Goal: Task Accomplishment & Management: Manage account settings

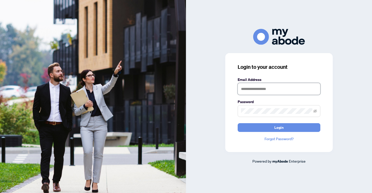
type input "**********"
click at [279, 127] on button "Login" at bounding box center [278, 127] width 83 height 9
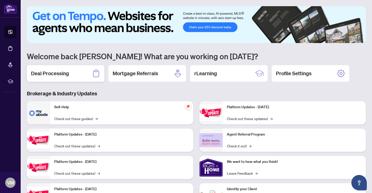
click at [38, 75] on h2 "Deal Processing" at bounding box center [50, 73] width 38 height 7
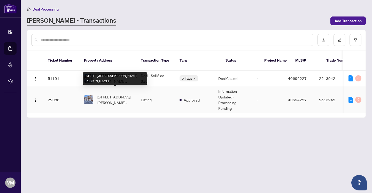
click at [117, 94] on span "[STREET_ADDRESS][PERSON_NAME][PERSON_NAME]" at bounding box center [114, 99] width 35 height 11
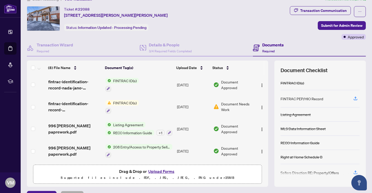
scroll to position [11, 0]
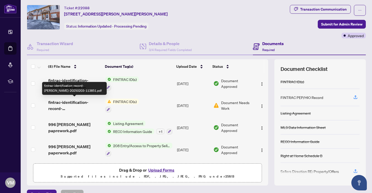
click at [74, 101] on span "fintrac-identification-record-[PERSON_NAME]-20250203-113851.pdf" at bounding box center [74, 105] width 53 height 12
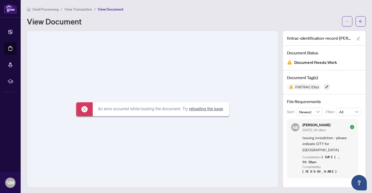
click at [82, 110] on icon at bounding box center [84, 109] width 6 height 6
click at [204, 108] on link "reloading the page" at bounding box center [206, 109] width 34 height 5
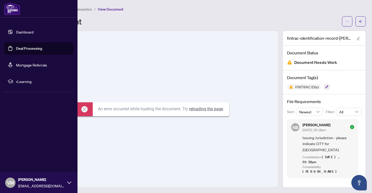
click at [22, 48] on link "Deal Processing" at bounding box center [29, 48] width 26 height 5
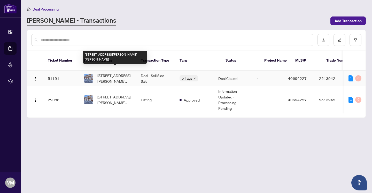
click at [115, 73] on span "[STREET_ADDRESS][PERSON_NAME][PERSON_NAME]" at bounding box center [114, 78] width 35 height 11
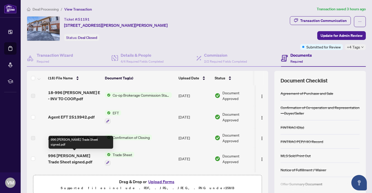
click at [61, 154] on span "996 [PERSON_NAME] Trade Sheet signed.pdf" at bounding box center [74, 159] width 53 height 12
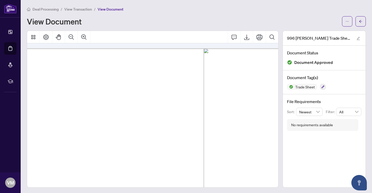
scroll to position [0, 27]
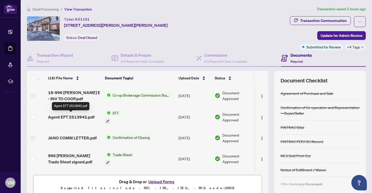
click at [64, 116] on span "Agent EFT 2513942.pdf" at bounding box center [71, 117] width 46 height 6
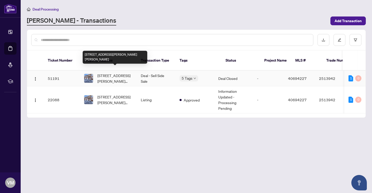
click at [109, 73] on span "[STREET_ADDRESS][PERSON_NAME][PERSON_NAME]" at bounding box center [114, 78] width 35 height 11
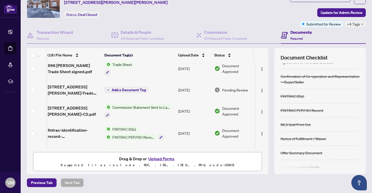
scroll to position [0, 0]
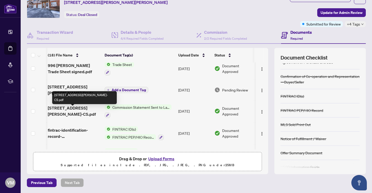
click at [80, 111] on span "[STREET_ADDRESS][PERSON_NAME]-CS.pdf" at bounding box center [74, 111] width 53 height 12
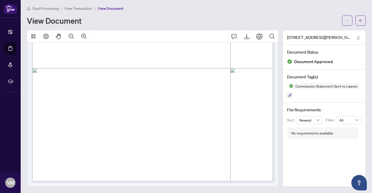
scroll to position [1, 0]
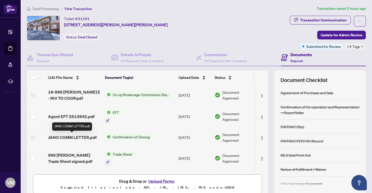
click at [66, 137] on span "JANO COMM LETTER.pdf" at bounding box center [72, 137] width 49 height 6
click at [80, 138] on span "JANO COMM LETTER.pdf" at bounding box center [72, 137] width 49 height 6
click at [92, 146] on td "JANO COMM LETTER.pdf" at bounding box center [74, 138] width 57 height 20
click at [135, 137] on span "Confirmation of Closing" at bounding box center [130, 137] width 41 height 6
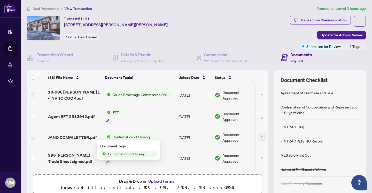
click at [260, 137] on img "button" at bounding box center [262, 138] width 4 height 4
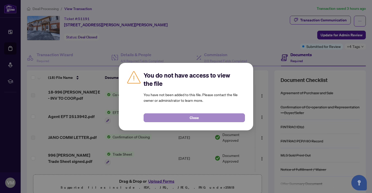
click at [206, 117] on button "Close" at bounding box center [193, 118] width 101 height 9
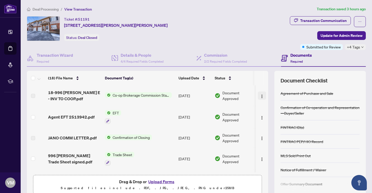
click at [260, 96] on img "button" at bounding box center [262, 96] width 4 height 4
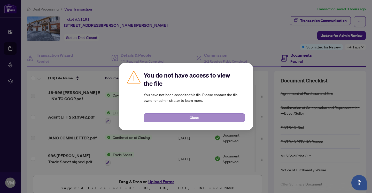
click at [208, 118] on button "Close" at bounding box center [193, 118] width 101 height 9
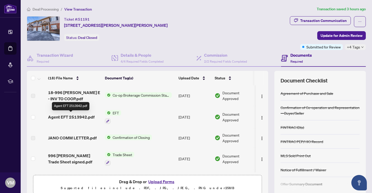
click at [76, 116] on span "Agent EFT 2513942.pdf" at bounding box center [71, 117] width 46 height 6
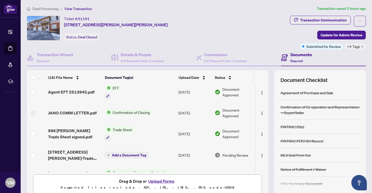
scroll to position [27, 0]
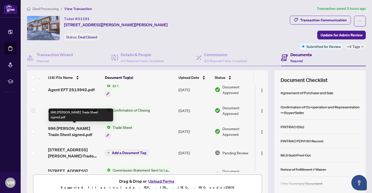
click at [64, 127] on span "996 [PERSON_NAME] Trade Sheet signed.pdf" at bounding box center [74, 131] width 53 height 12
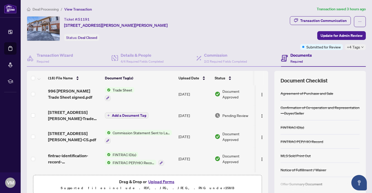
scroll to position [66, 0]
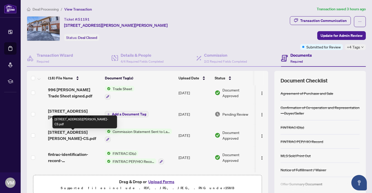
click at [78, 134] on span "[STREET_ADDRESS][PERSON_NAME]-CS.pdf" at bounding box center [74, 135] width 53 height 12
